Goal: Information Seeking & Learning: Find specific fact

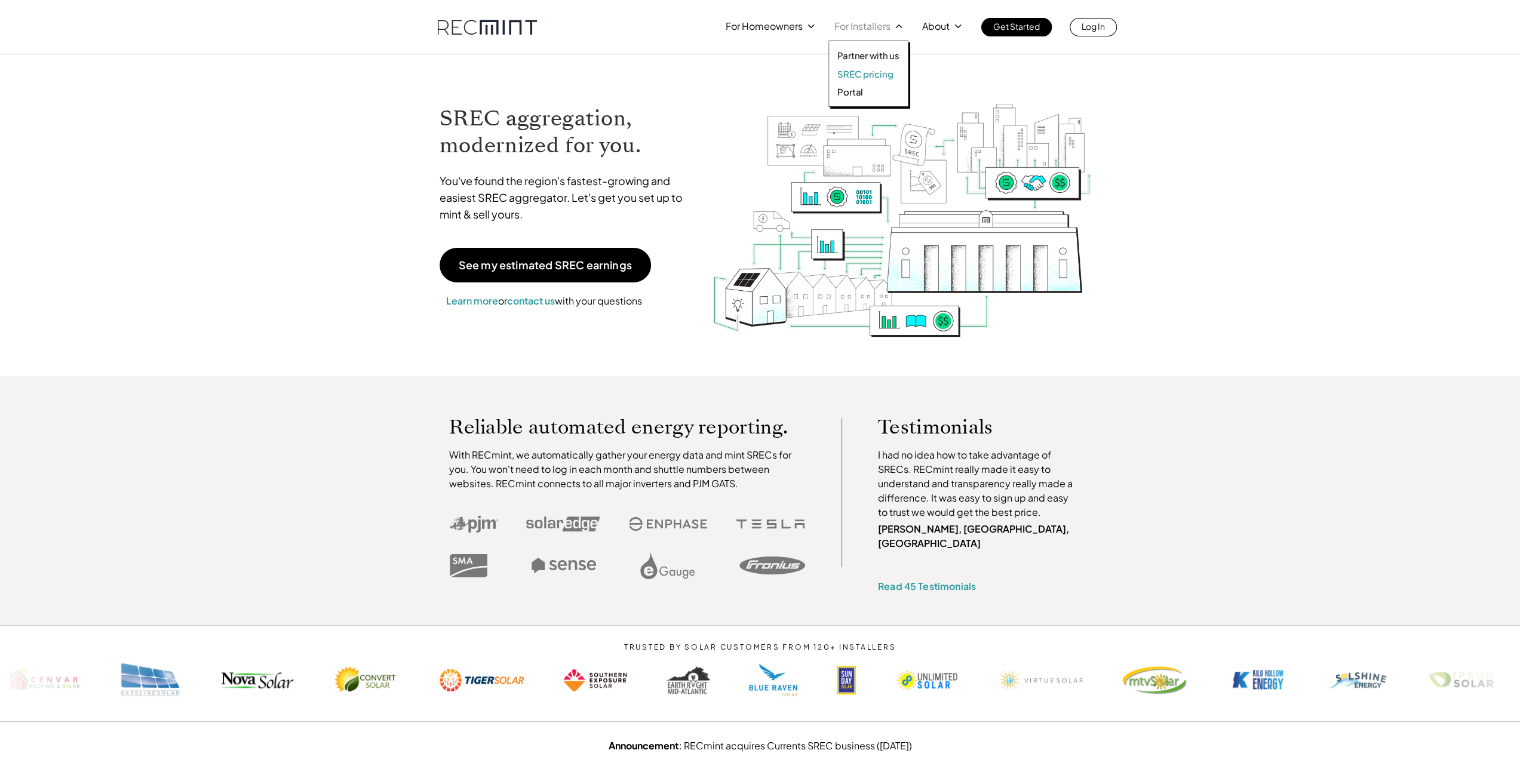
click at [857, 73] on p "SREC pricing" at bounding box center [865, 74] width 55 height 12
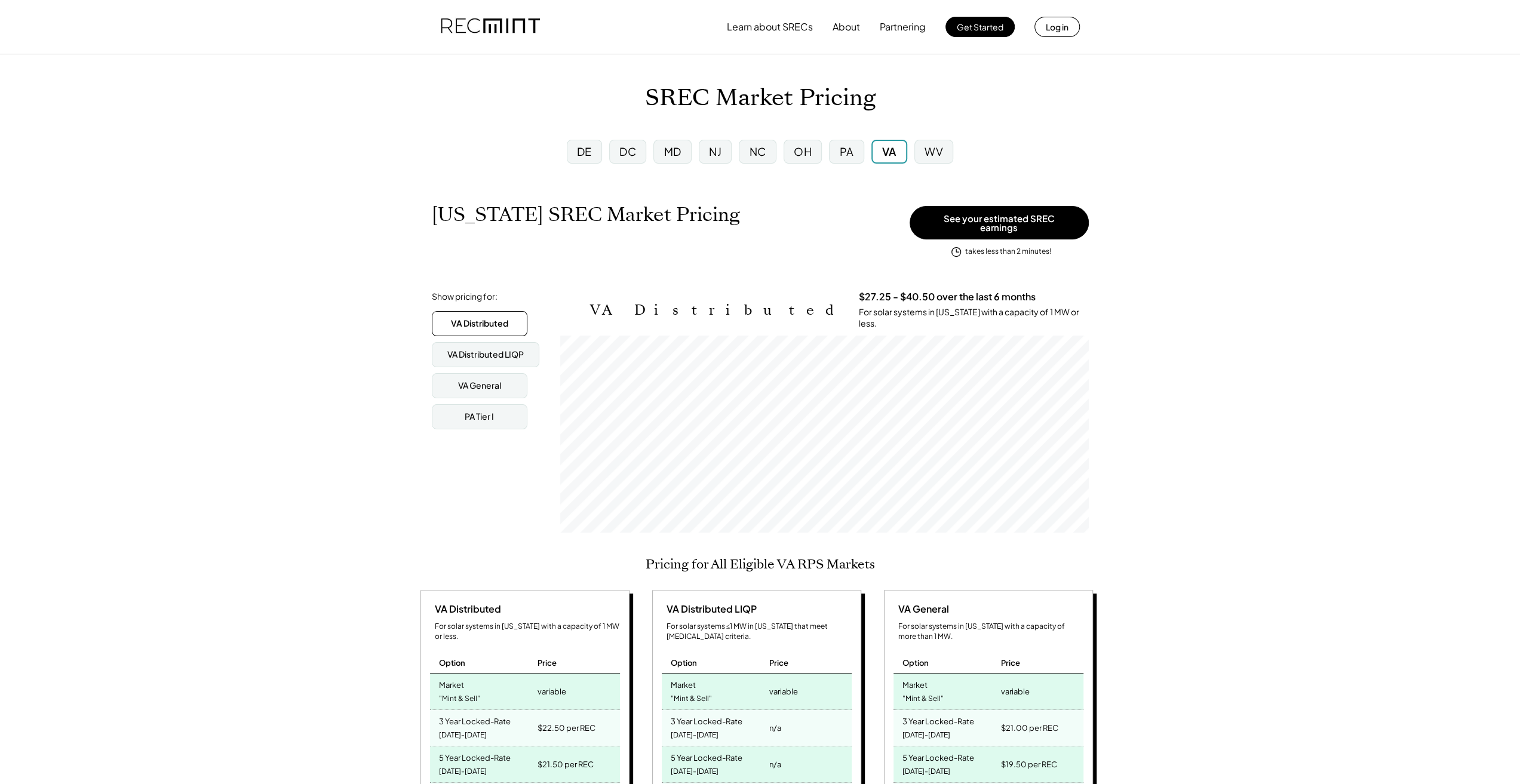
scroll to position [197, 528]
click at [677, 150] on div "MD" at bounding box center [673, 151] width 17 height 15
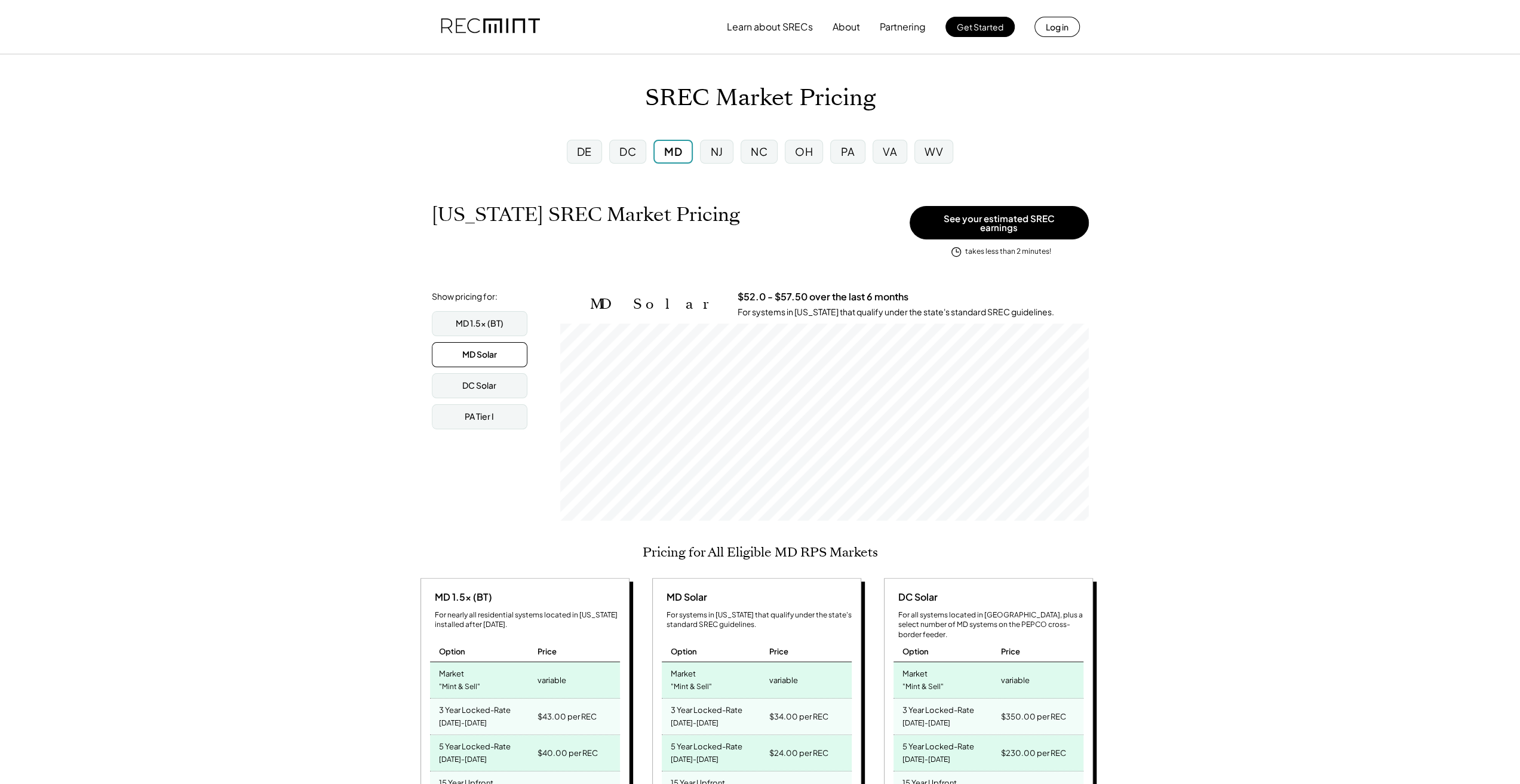
scroll to position [197, 528]
